Goal: Task Accomplishment & Management: Use online tool/utility

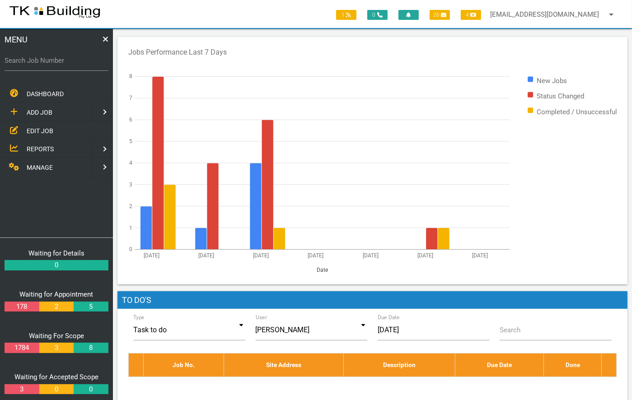
click at [27, 127] on span "EDIT JOB" at bounding box center [40, 130] width 27 height 7
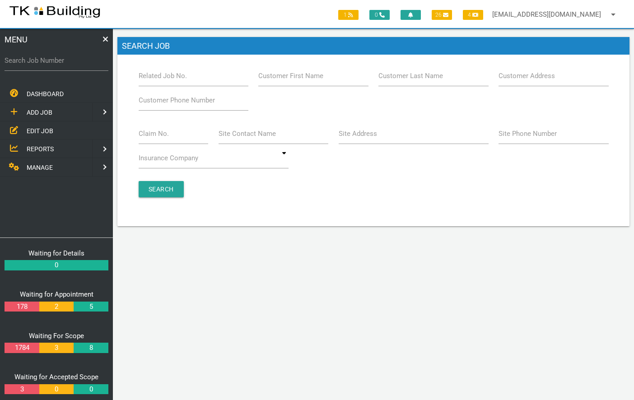
click at [172, 80] on label "Related Job No." at bounding box center [163, 76] width 48 height 10
click at [172, 80] on input "Related Job No." at bounding box center [194, 75] width 110 height 21
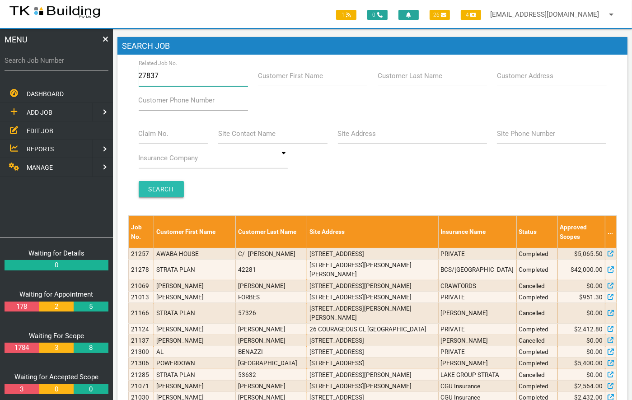
type input "27837"
click at [166, 191] on input "Search" at bounding box center [161, 189] width 45 height 16
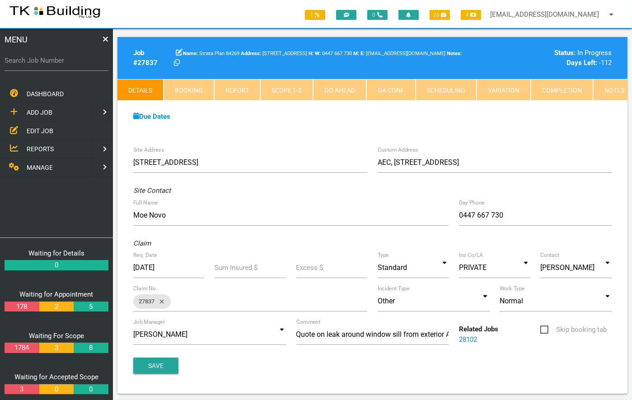
click at [608, 88] on link "Notes" at bounding box center [614, 90] width 42 height 22
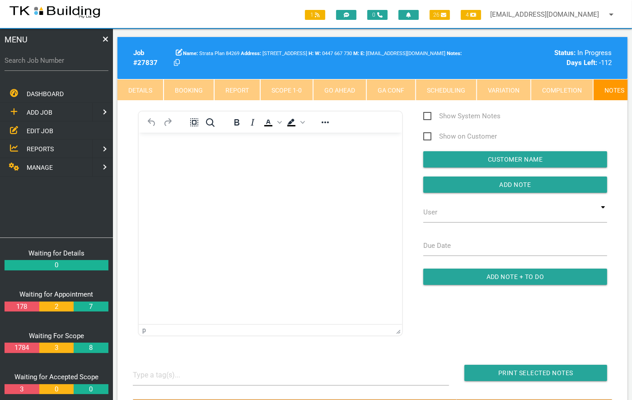
click at [38, 130] on span "EDIT JOB" at bounding box center [40, 130] width 27 height 7
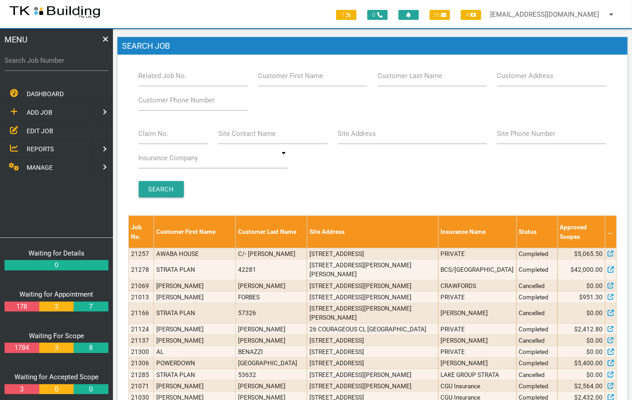
click at [175, 72] on label "Related Job No." at bounding box center [163, 76] width 48 height 10
click at [175, 72] on input "Related Job No." at bounding box center [193, 75] width 109 height 21
type input "27837"
click at [157, 186] on input "Search" at bounding box center [161, 189] width 45 height 16
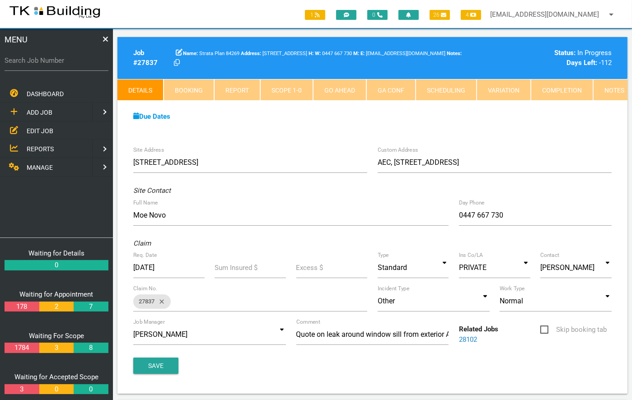
click at [38, 148] on span "REPORTS" at bounding box center [40, 148] width 27 height 7
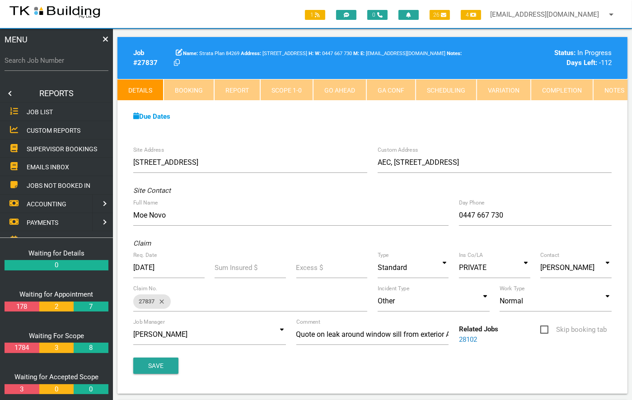
click at [38, 148] on span "SUPERVISOR BOOKINGS" at bounding box center [62, 148] width 70 height 7
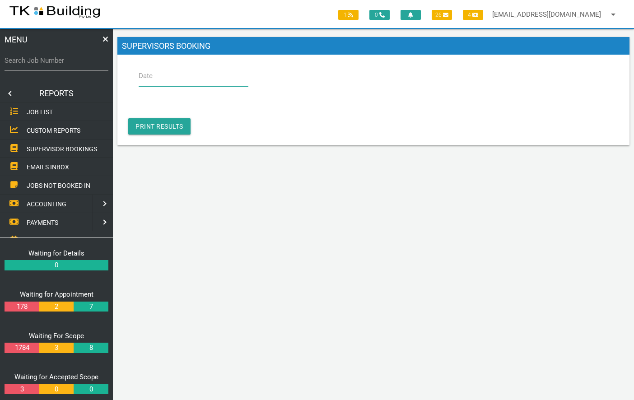
click at [150, 84] on input "Date" at bounding box center [194, 75] width 110 height 21
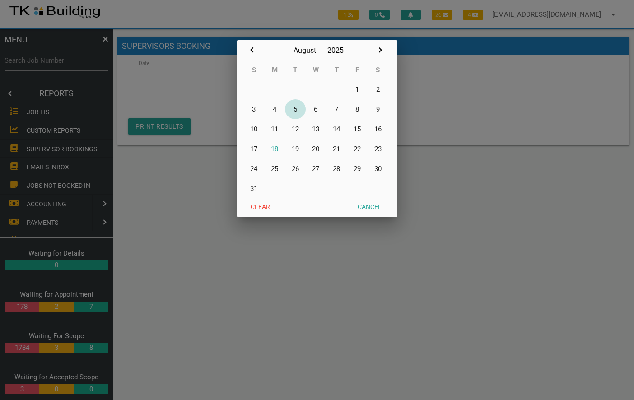
click at [296, 110] on button "5" at bounding box center [295, 109] width 21 height 20
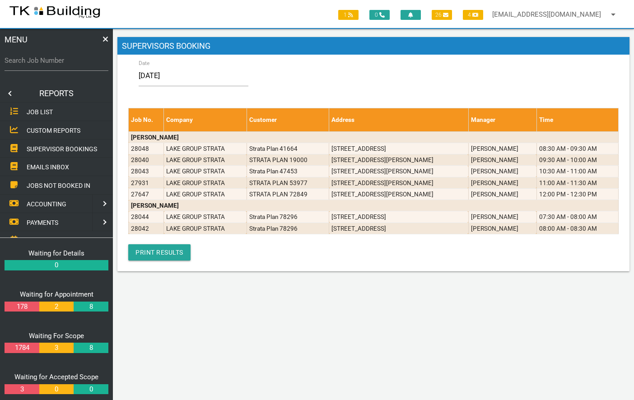
click at [38, 143] on link "SUPERVISOR BOOKINGS" at bounding box center [56, 149] width 117 height 19
click at [178, 81] on input "[DATE]" at bounding box center [194, 75] width 110 height 21
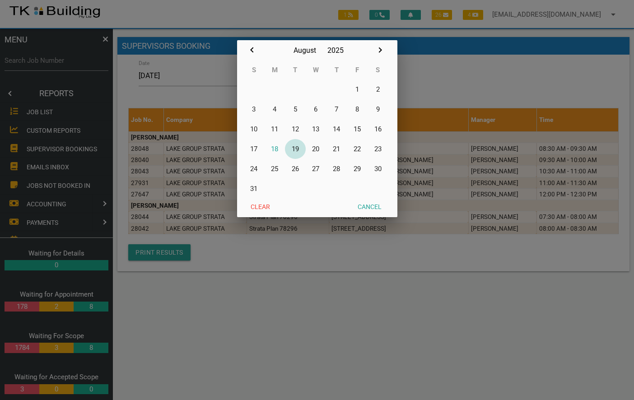
click at [294, 150] on button "19" at bounding box center [295, 149] width 21 height 20
type input "[DATE]"
